Goal: Task Accomplishment & Management: Complete application form

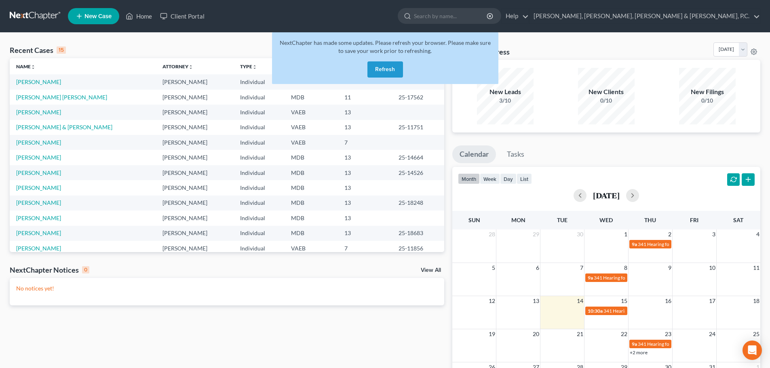
drag, startPoint x: 379, startPoint y: 63, endPoint x: 364, endPoint y: 59, distance: 14.7
click at [379, 63] on button "Refresh" at bounding box center [385, 69] width 36 height 16
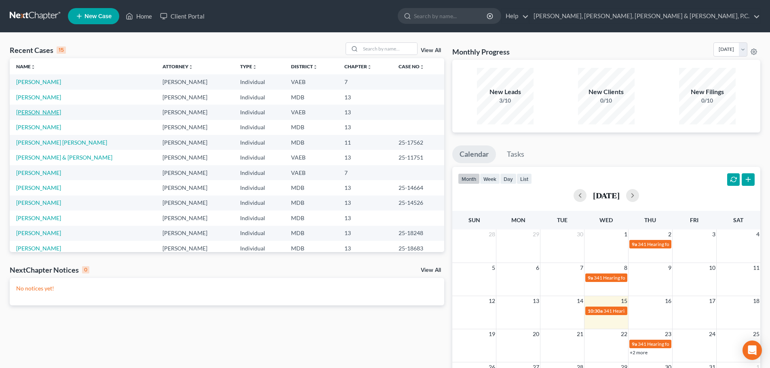
click at [44, 115] on link "[PERSON_NAME]" at bounding box center [38, 112] width 45 height 7
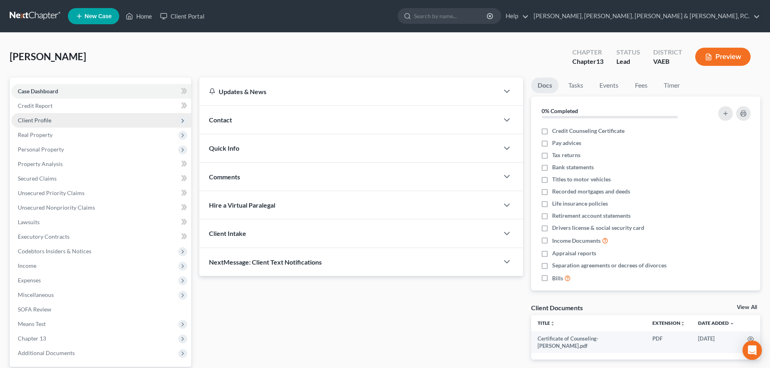
click at [41, 122] on span "Client Profile" at bounding box center [35, 120] width 34 height 7
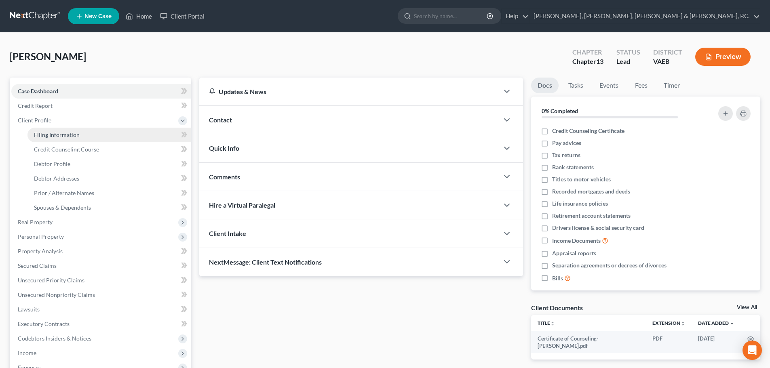
click at [50, 135] on span "Filing Information" at bounding box center [57, 134] width 46 height 7
select select "1"
select select "0"
select select "3"
select select "48"
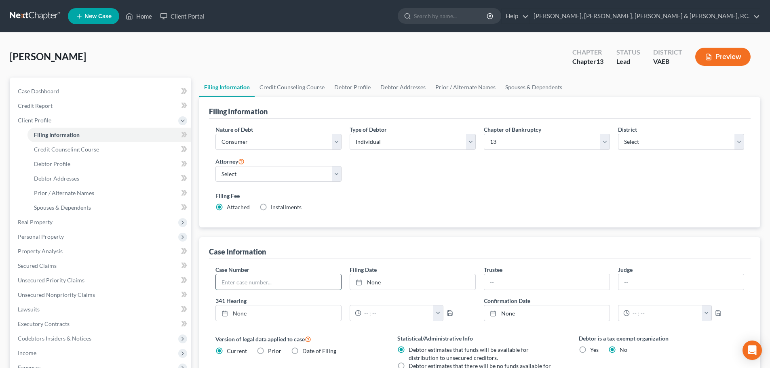
click at [233, 280] on input "text" at bounding box center [278, 281] width 125 height 15
type input "25-12117"
type input "[DATE]"
click at [358, 281] on line at bounding box center [358, 280] width 0 height 1
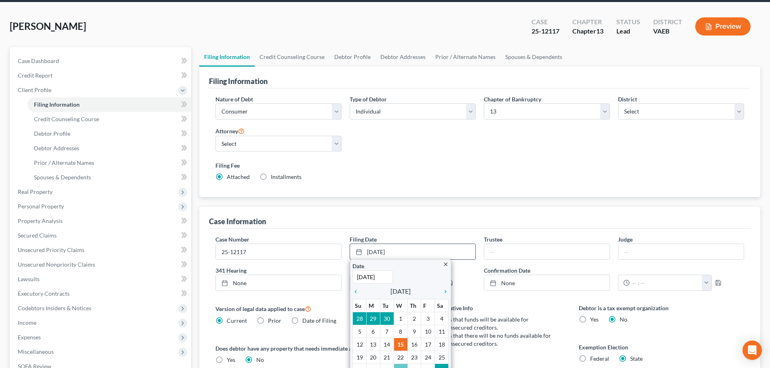
scroll to position [81, 0]
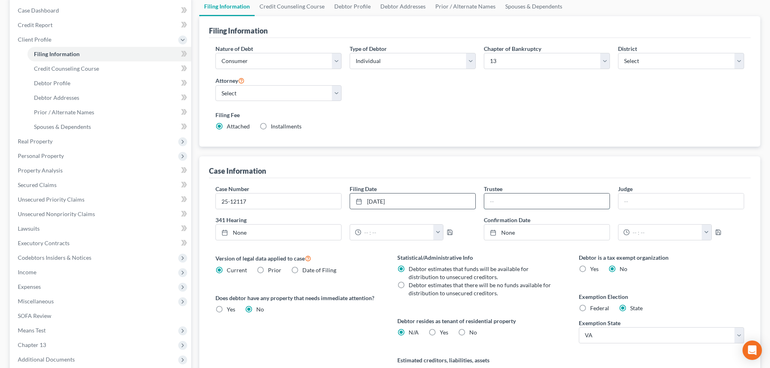
click at [521, 204] on input "text" at bounding box center [546, 201] width 125 height 15
type input "[PERSON_NAME]"
type input "[DATE]"
click at [225, 232] on icon at bounding box center [224, 232] width 6 height 6
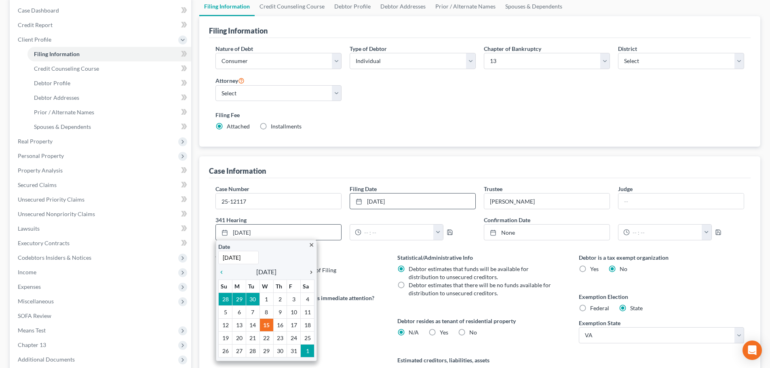
click at [310, 273] on icon "chevron_right" at bounding box center [309, 272] width 11 height 6
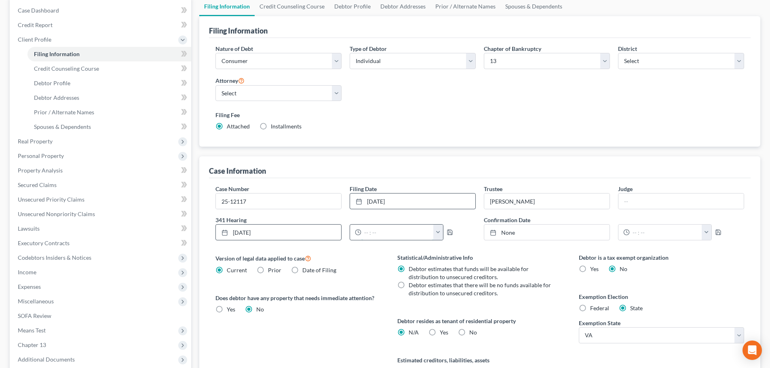
click at [374, 235] on input "text" at bounding box center [397, 232] width 72 height 15
type input "10:30 AM"
click at [448, 231] on polyline "button" at bounding box center [449, 230] width 2 height 1
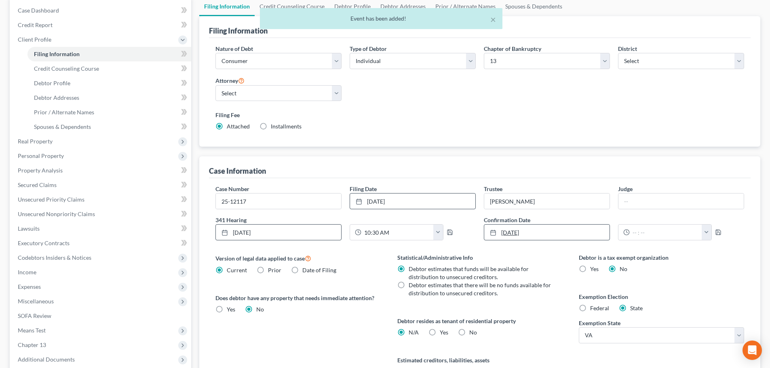
type input "[DATE]"
click at [493, 233] on icon at bounding box center [493, 232] width 6 height 6
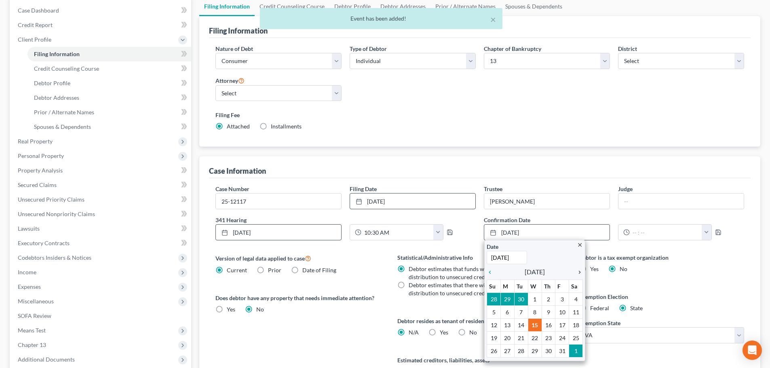
click at [581, 271] on icon "chevron_right" at bounding box center [577, 272] width 11 height 6
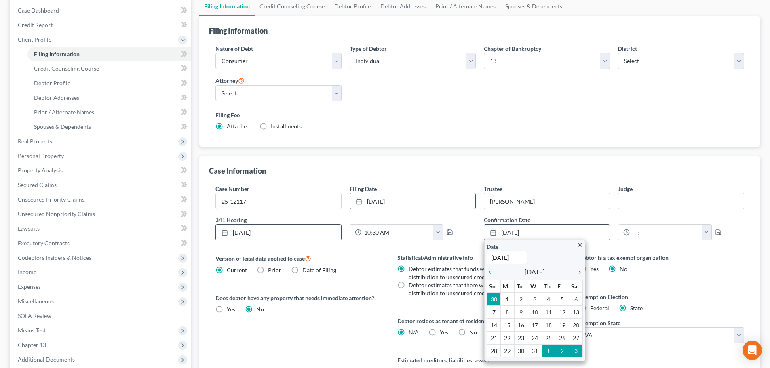
click at [581, 271] on icon "chevron_right" at bounding box center [577, 272] width 11 height 6
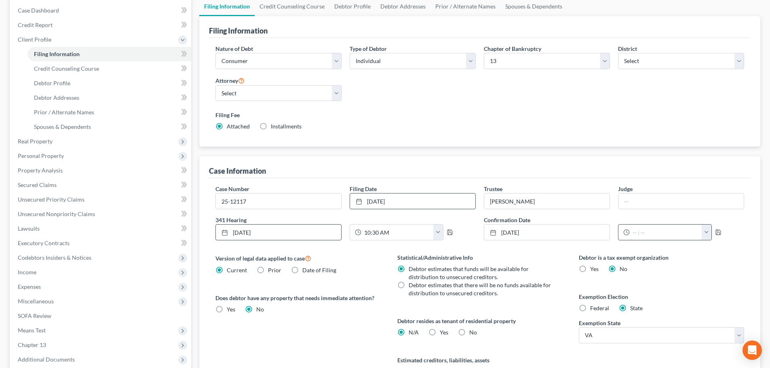
click at [642, 231] on input "text" at bounding box center [665, 232] width 72 height 15
type input "1:30 PM"
click at [715, 232] on icon "button" at bounding box center [718, 232] width 6 height 6
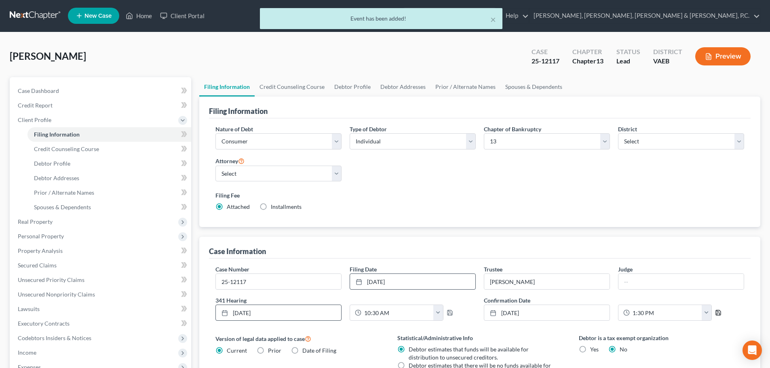
scroll to position [0, 0]
click at [145, 14] on div "× Event has been added!" at bounding box center [381, 20] width 770 height 25
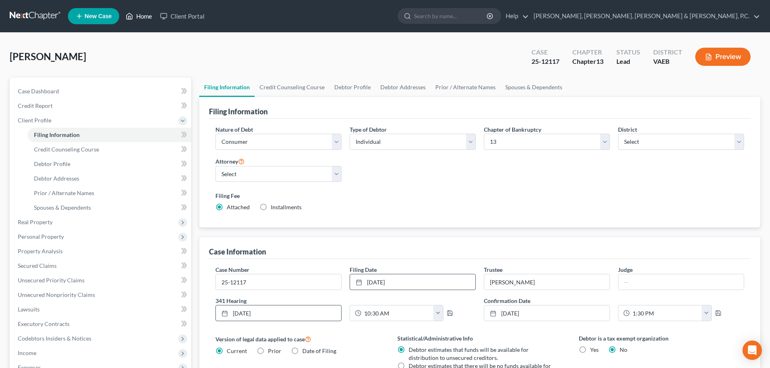
click at [144, 19] on link "Home" at bounding box center [139, 16] width 34 height 15
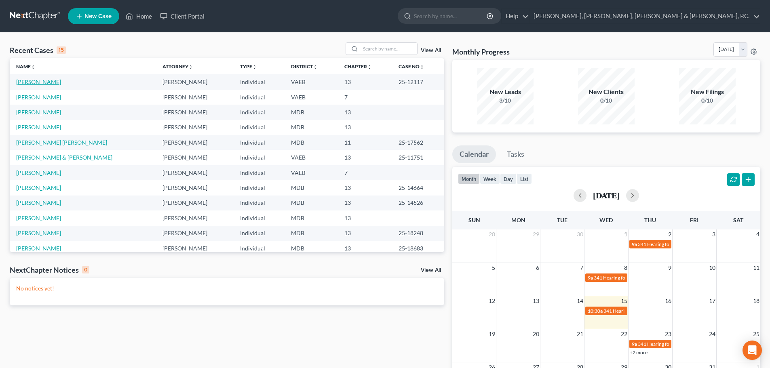
click at [44, 80] on link "[PERSON_NAME]" at bounding box center [38, 81] width 45 height 7
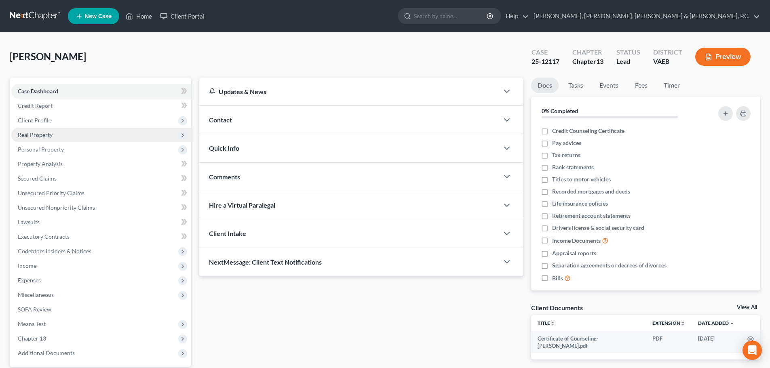
click at [52, 133] on span "Real Property" at bounding box center [35, 134] width 35 height 7
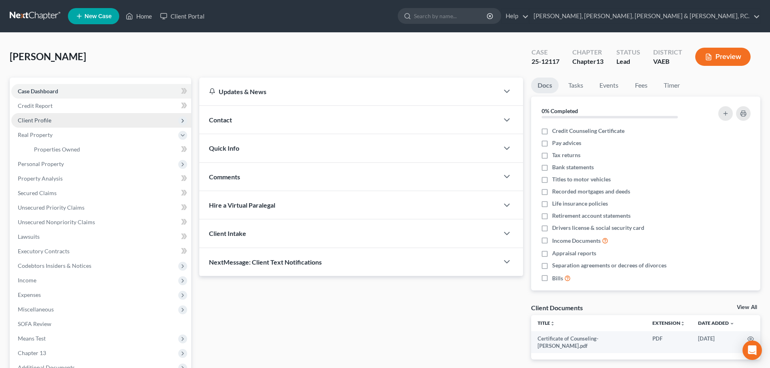
click at [50, 121] on span "Client Profile" at bounding box center [35, 120] width 34 height 7
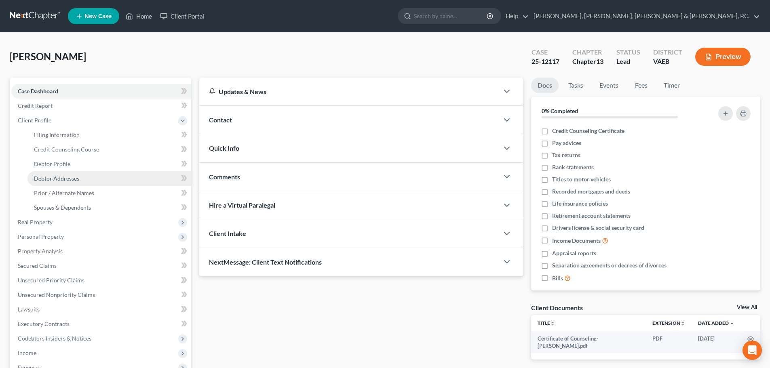
click at [62, 176] on span "Debtor Addresses" at bounding box center [56, 178] width 45 height 7
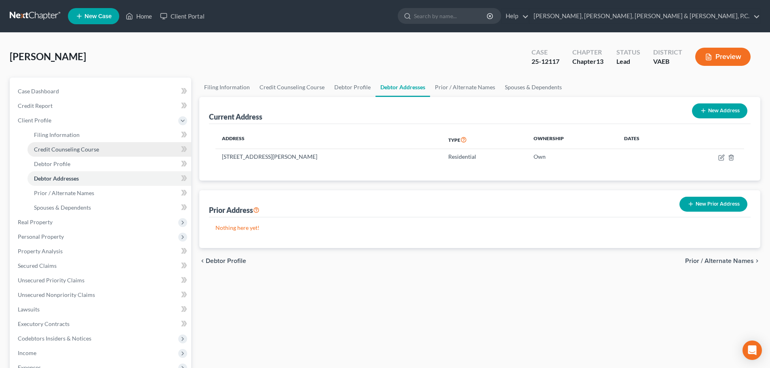
click at [66, 147] on span "Credit Counseling Course" at bounding box center [66, 149] width 65 height 7
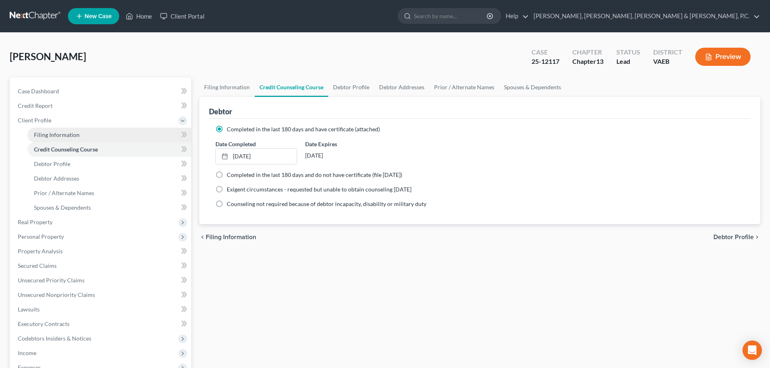
click at [66, 137] on span "Filing Information" at bounding box center [57, 134] width 46 height 7
select select "1"
select select "0"
select select "3"
select select "83"
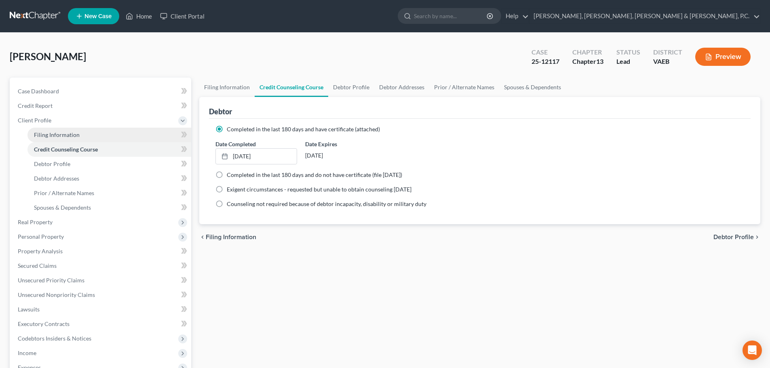
select select "1"
select select "48"
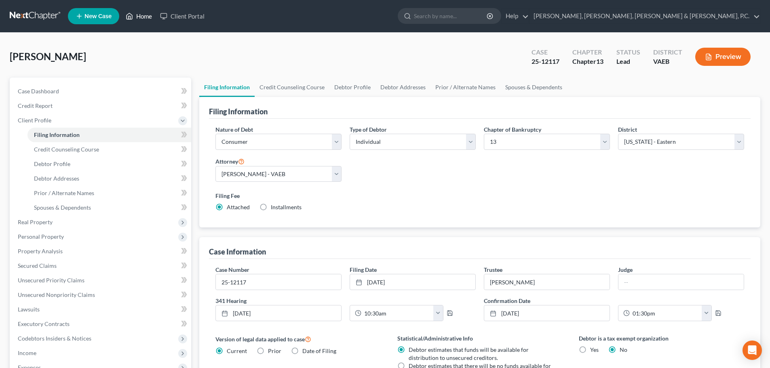
click at [151, 14] on link "Home" at bounding box center [139, 16] width 34 height 15
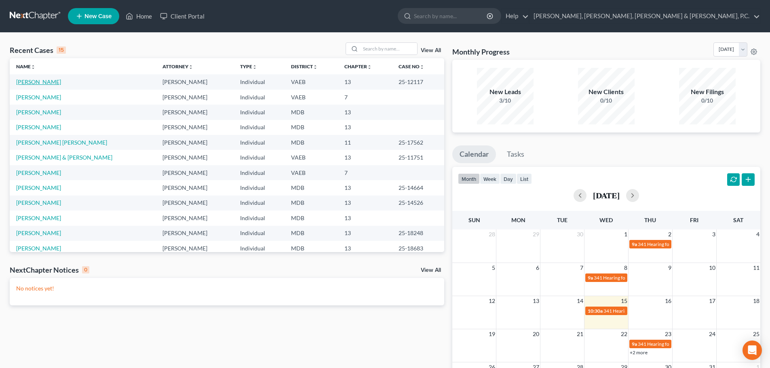
click at [40, 83] on link "[PERSON_NAME]" at bounding box center [38, 81] width 45 height 7
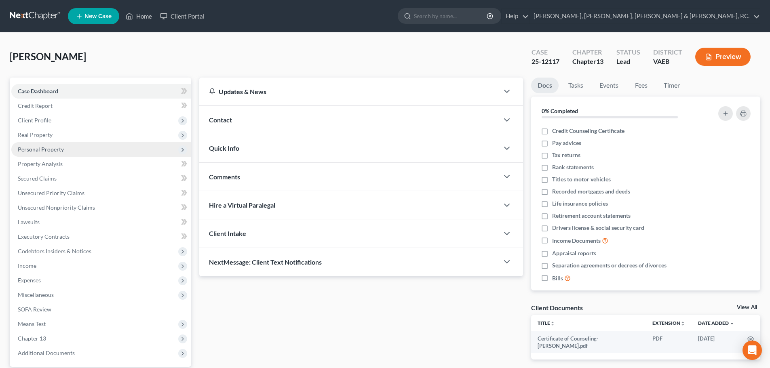
click at [35, 146] on span "Personal Property" at bounding box center [41, 149] width 46 height 7
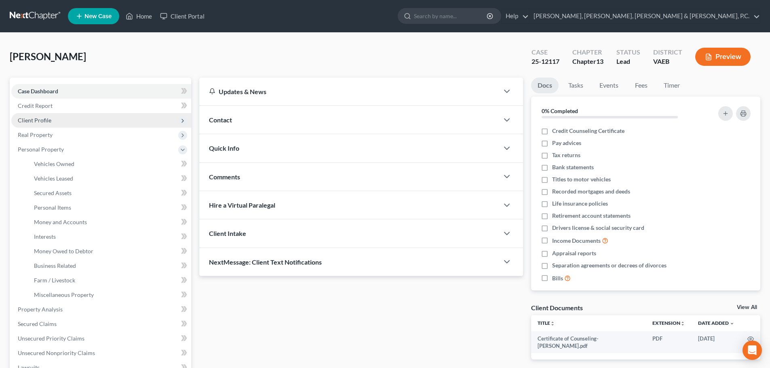
click at [35, 120] on span "Client Profile" at bounding box center [35, 120] width 34 height 7
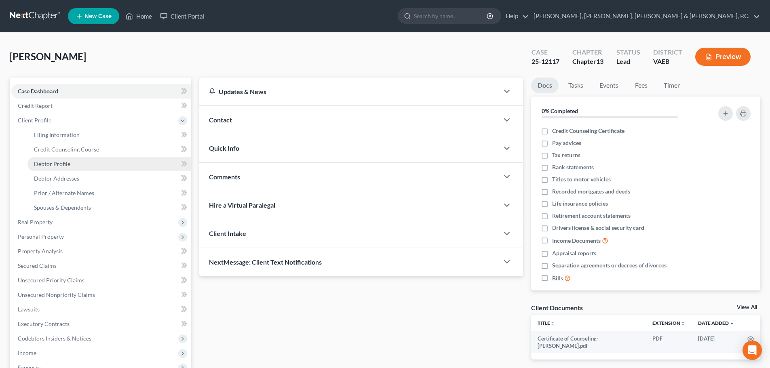
click at [47, 160] on span "Debtor Profile" at bounding box center [52, 163] width 36 height 7
select select "1"
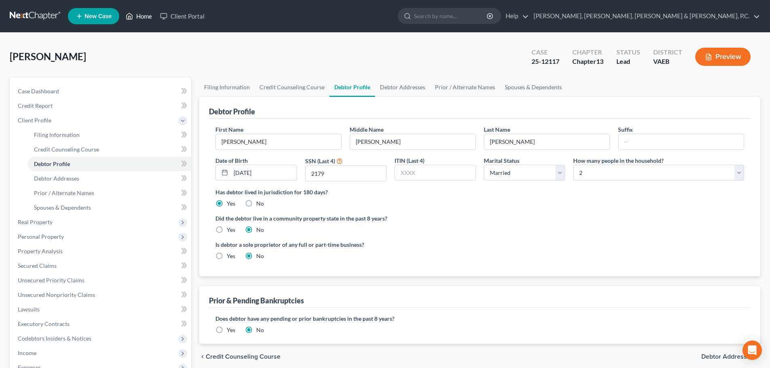
drag, startPoint x: 135, startPoint y: 17, endPoint x: 148, endPoint y: 14, distance: 13.2
click at [135, 17] on link "Home" at bounding box center [139, 16] width 34 height 15
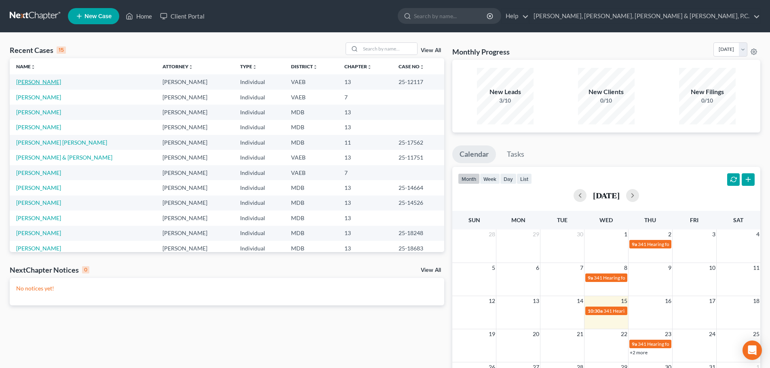
click at [46, 82] on link "[PERSON_NAME]" at bounding box center [38, 81] width 45 height 7
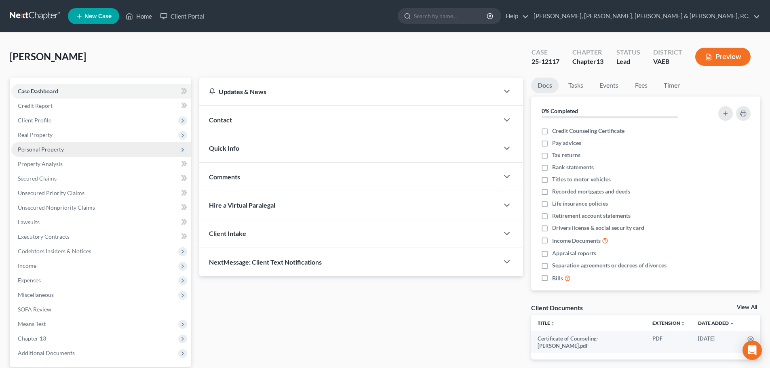
click at [45, 151] on span "Personal Property" at bounding box center [41, 149] width 46 height 7
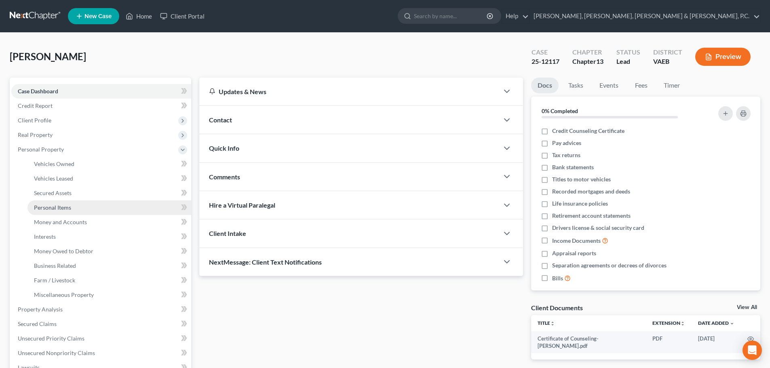
click at [59, 202] on link "Personal Items" at bounding box center [109, 207] width 164 height 15
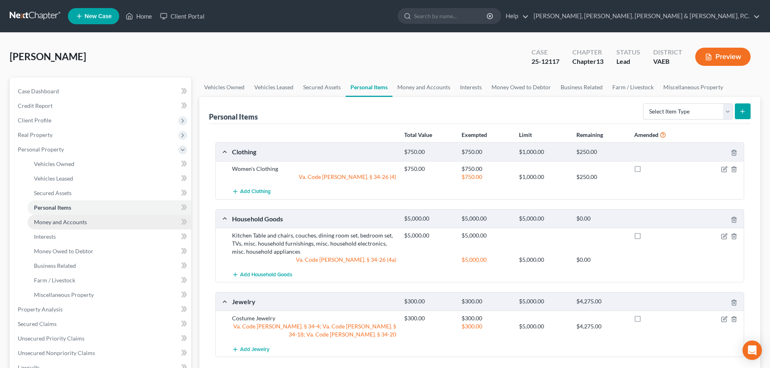
click at [60, 222] on span "Money and Accounts" at bounding box center [60, 222] width 53 height 7
